Goal: Task Accomplishment & Management: Manage account settings

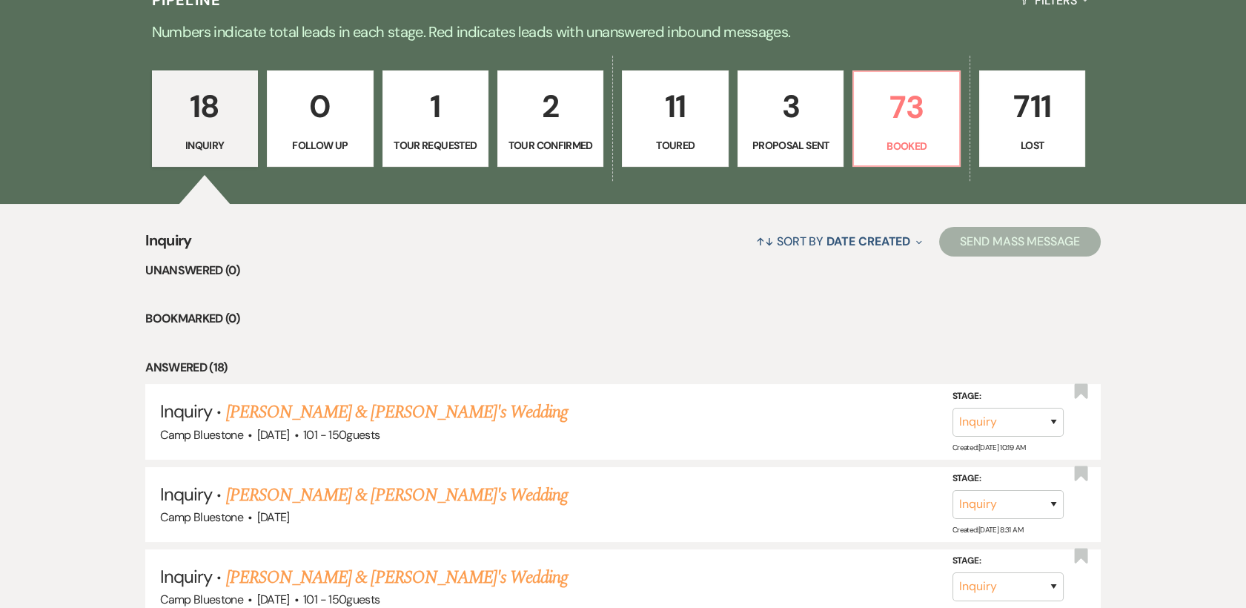
scroll to position [390, 0]
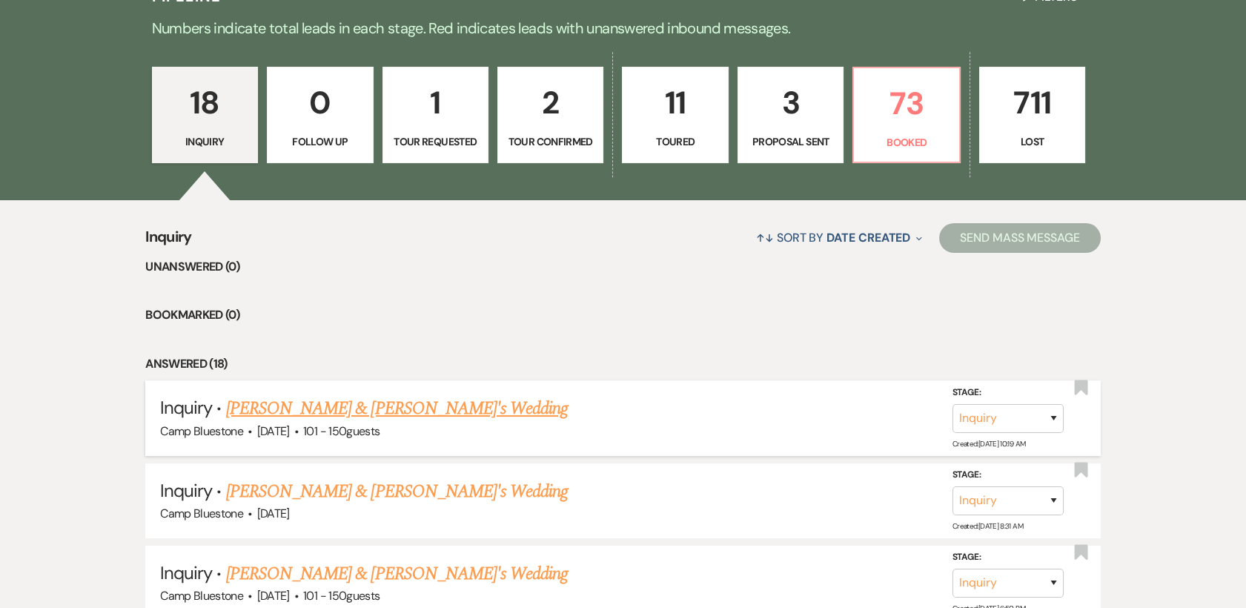
click at [268, 411] on link "[PERSON_NAME] & [PERSON_NAME]'s Wedding" at bounding box center [397, 408] width 343 height 27
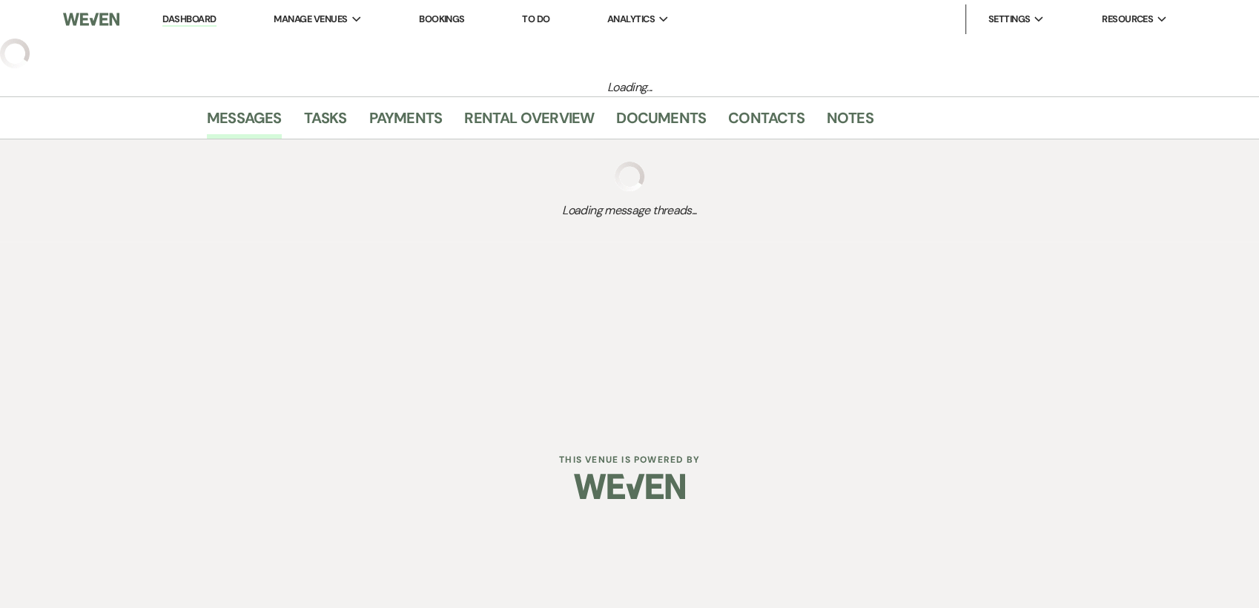
select select "2"
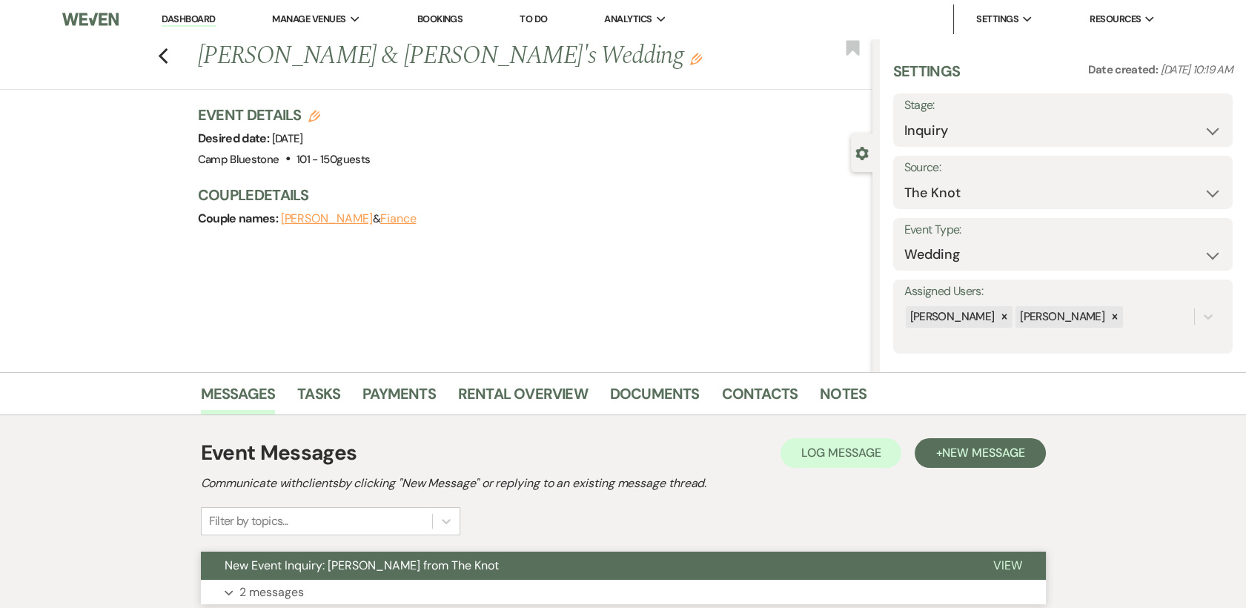
click at [1010, 566] on span "View" at bounding box center [1008, 566] width 29 height 16
click at [187, 19] on link "Dashboard" at bounding box center [188, 20] width 53 height 14
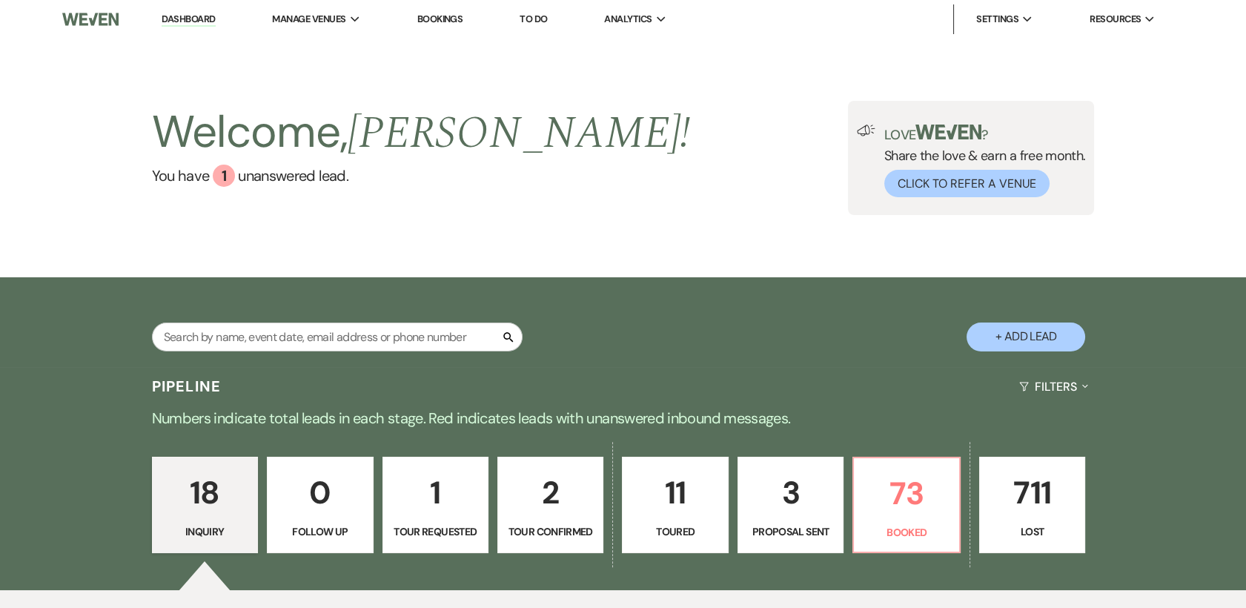
click at [460, 513] on p "1" at bounding box center [435, 493] width 87 height 50
select select "2"
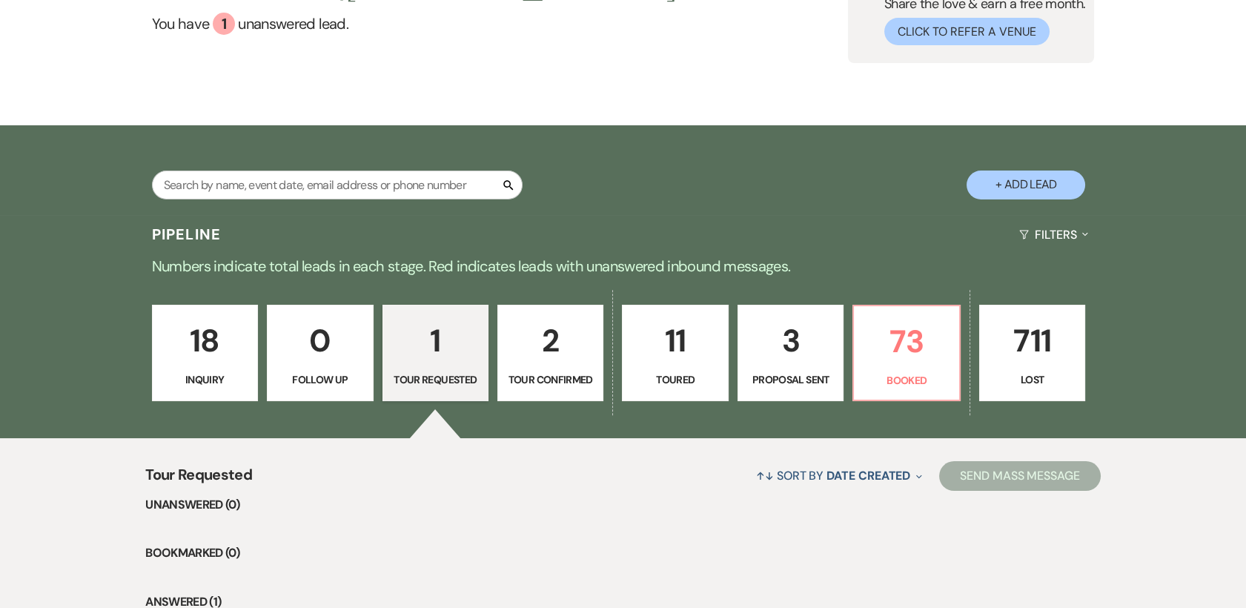
scroll to position [198, 0]
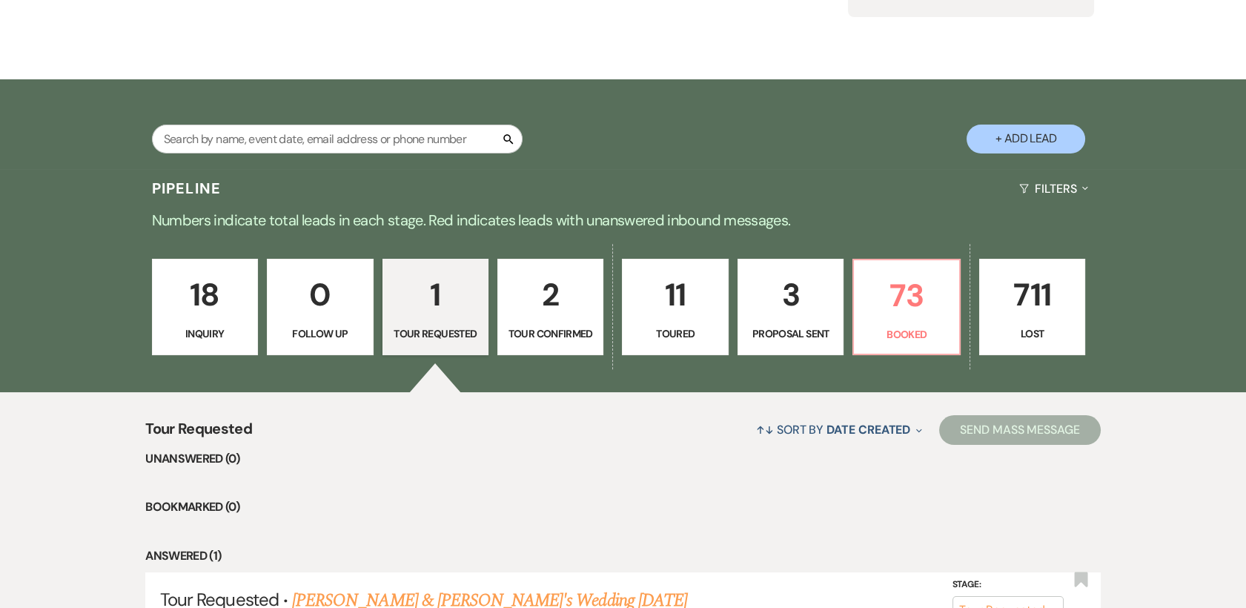
click at [548, 311] on p "2" at bounding box center [550, 295] width 87 height 50
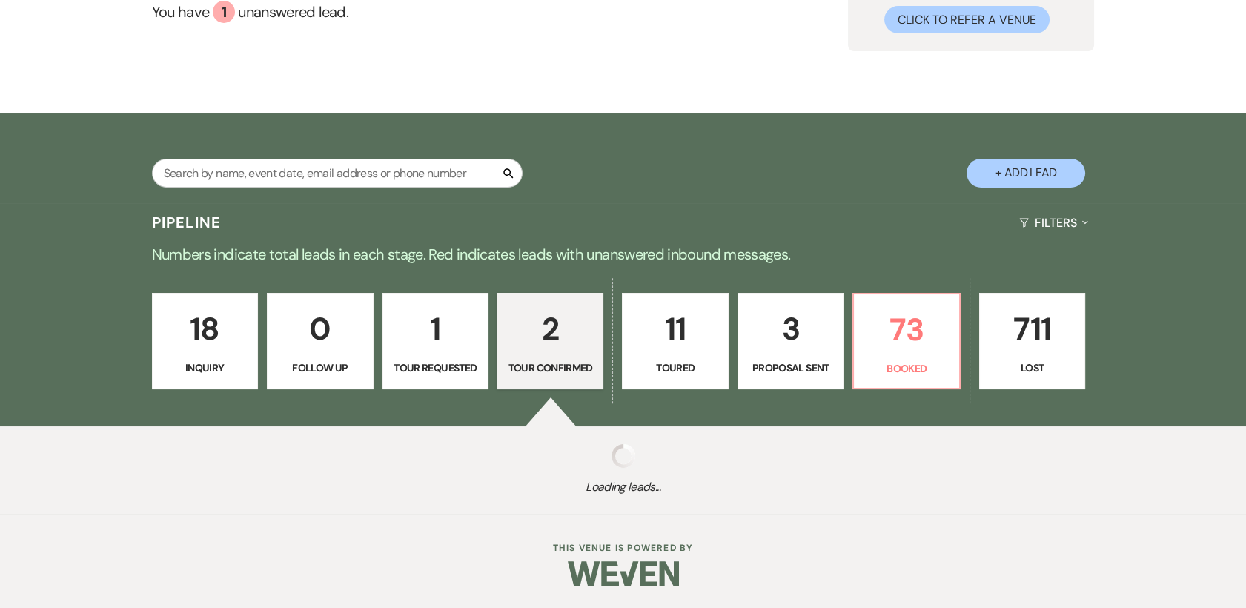
scroll to position [198, 0]
select select "4"
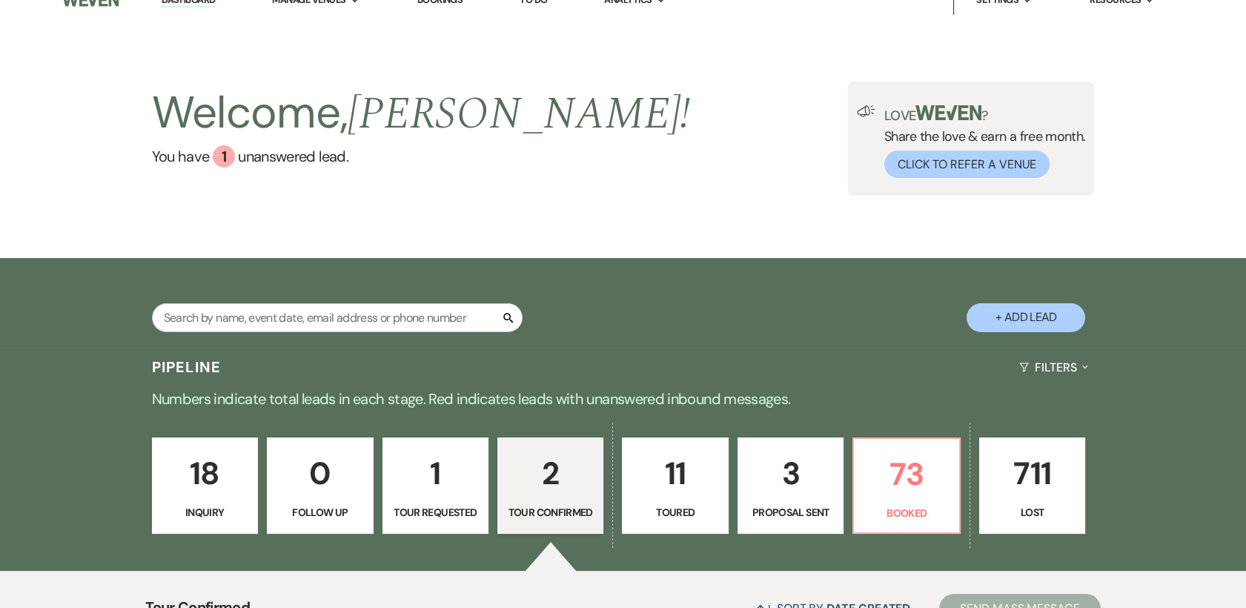
scroll to position [0, 0]
